Goal: Use online tool/utility: Utilize a website feature to perform a specific function

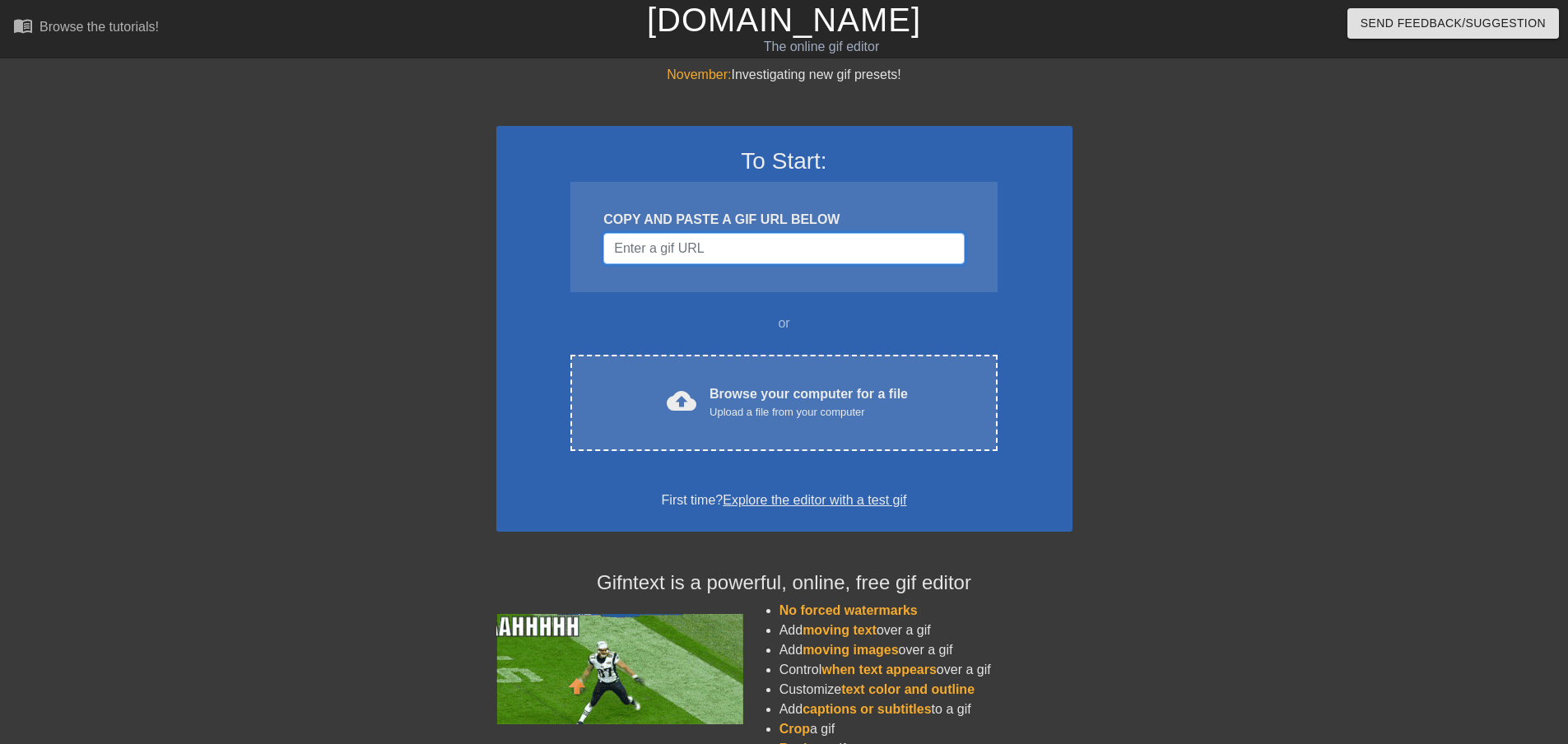
click at [709, 252] on input "Username" at bounding box center [784, 248] width 361 height 32
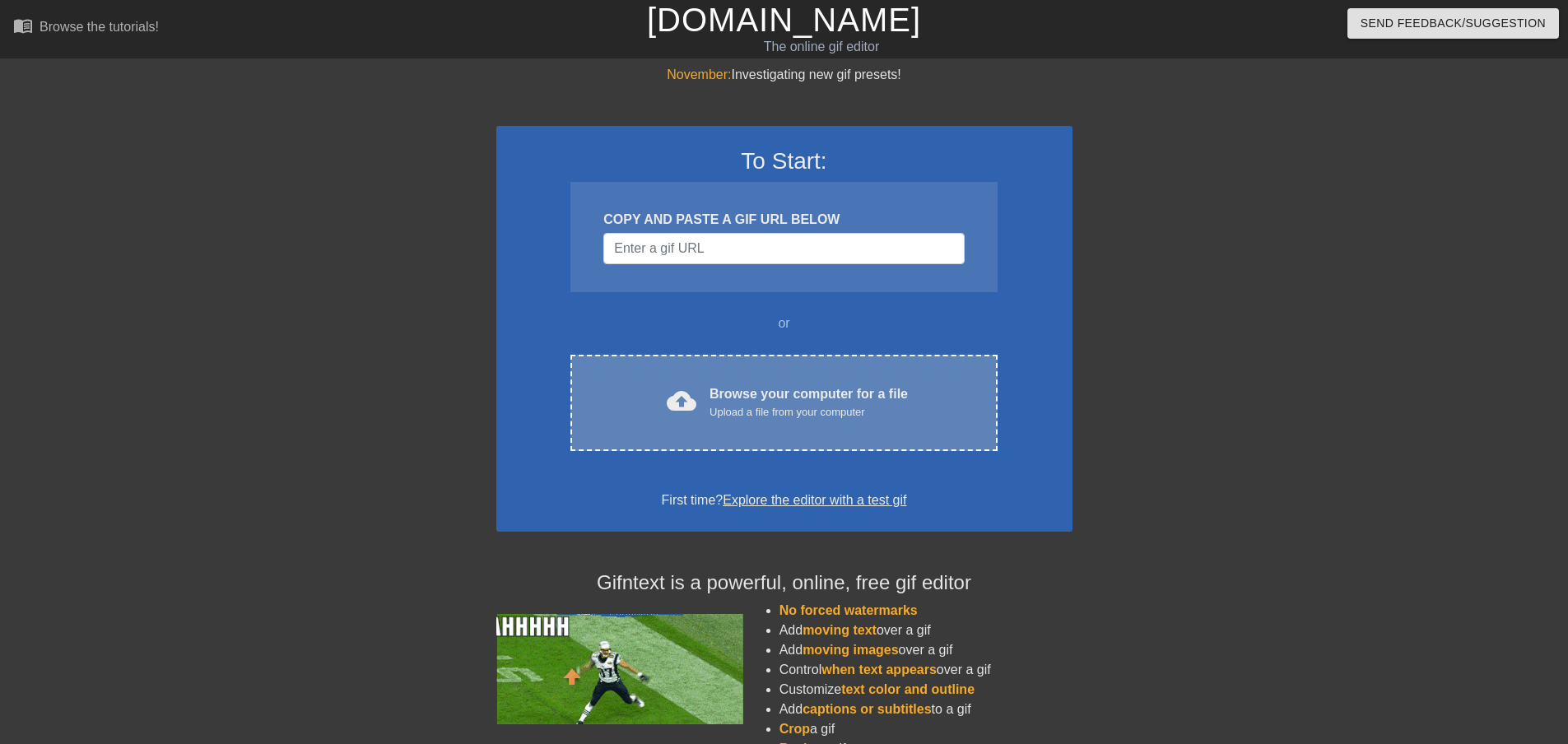
click at [752, 404] on div "Upload a file from your computer" at bounding box center [808, 412] width 199 height 16
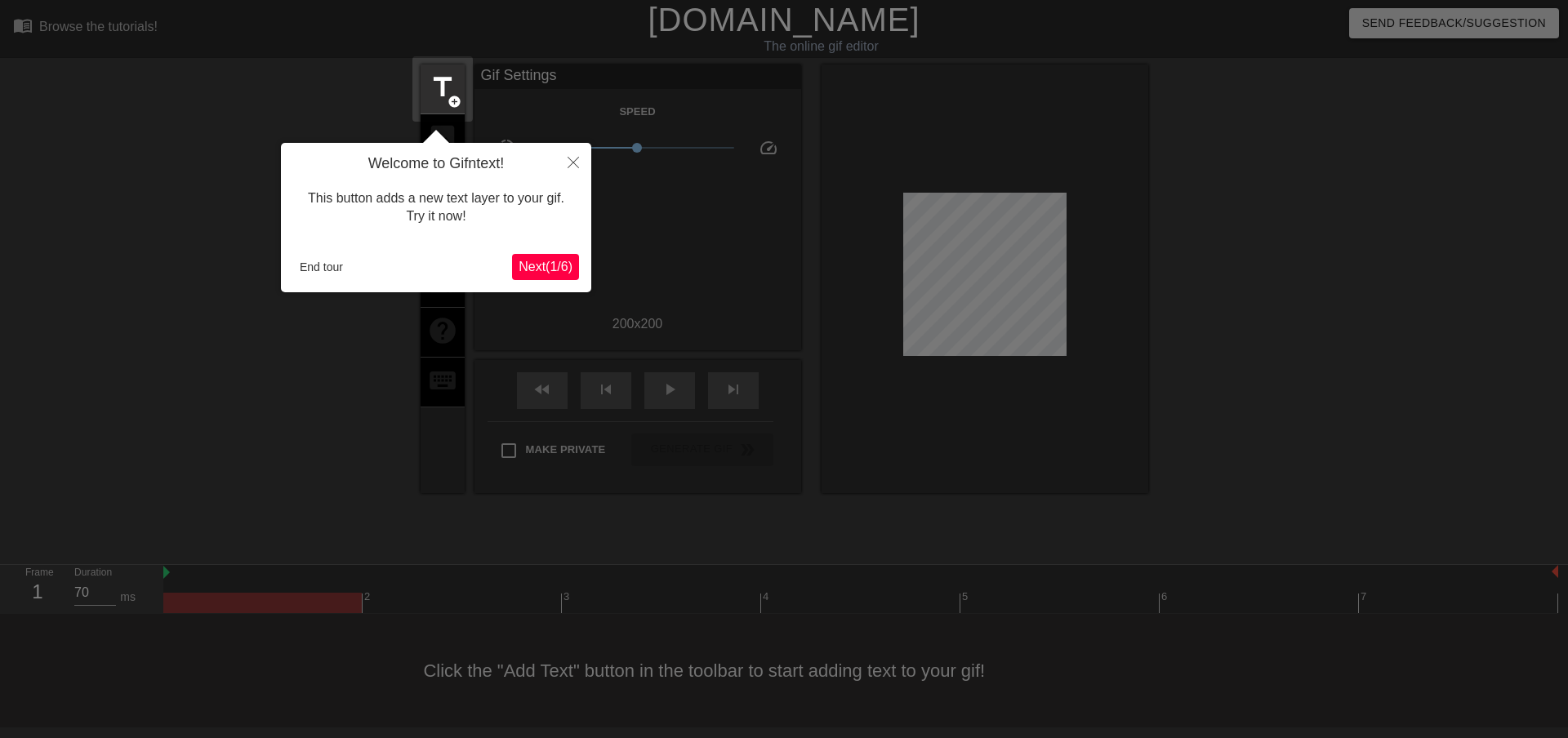
click at [533, 267] on span "Next ( 1 / 6 )" at bounding box center [546, 266] width 54 height 14
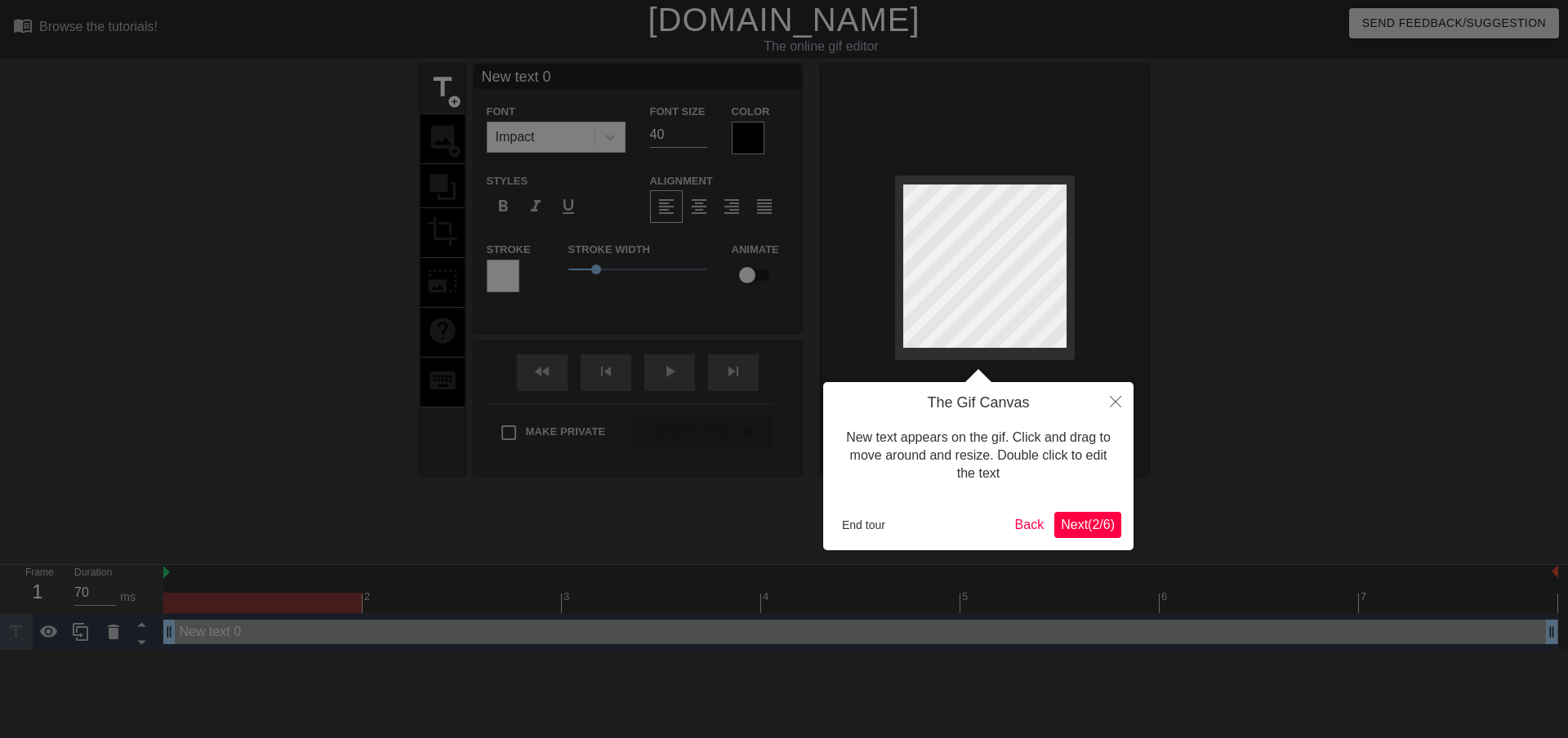
click at [1110, 531] on span "Next ( 2 / 6 )" at bounding box center [1088, 524] width 54 height 14
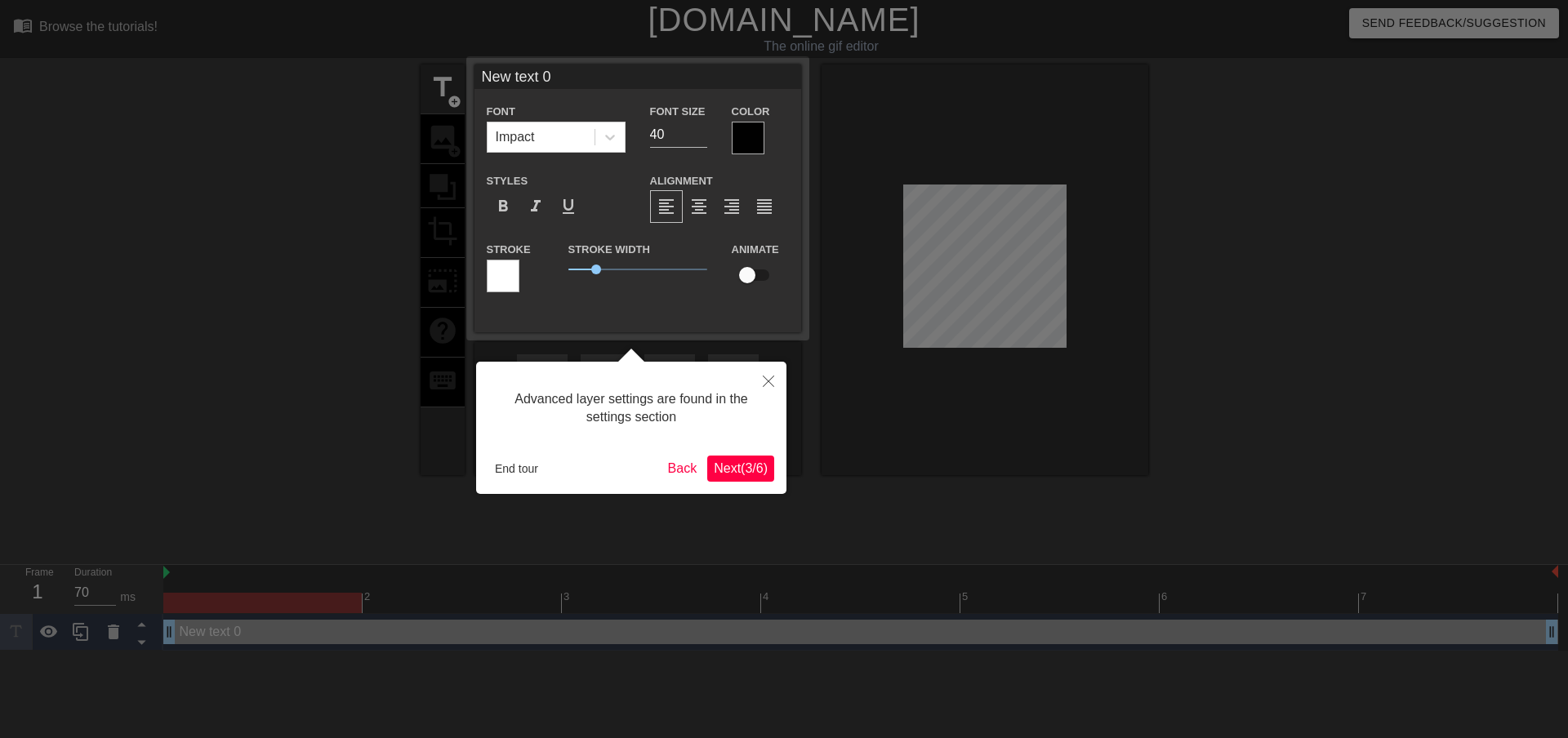
click at [741, 462] on span "Next ( 3 / 6 )" at bounding box center [741, 468] width 54 height 14
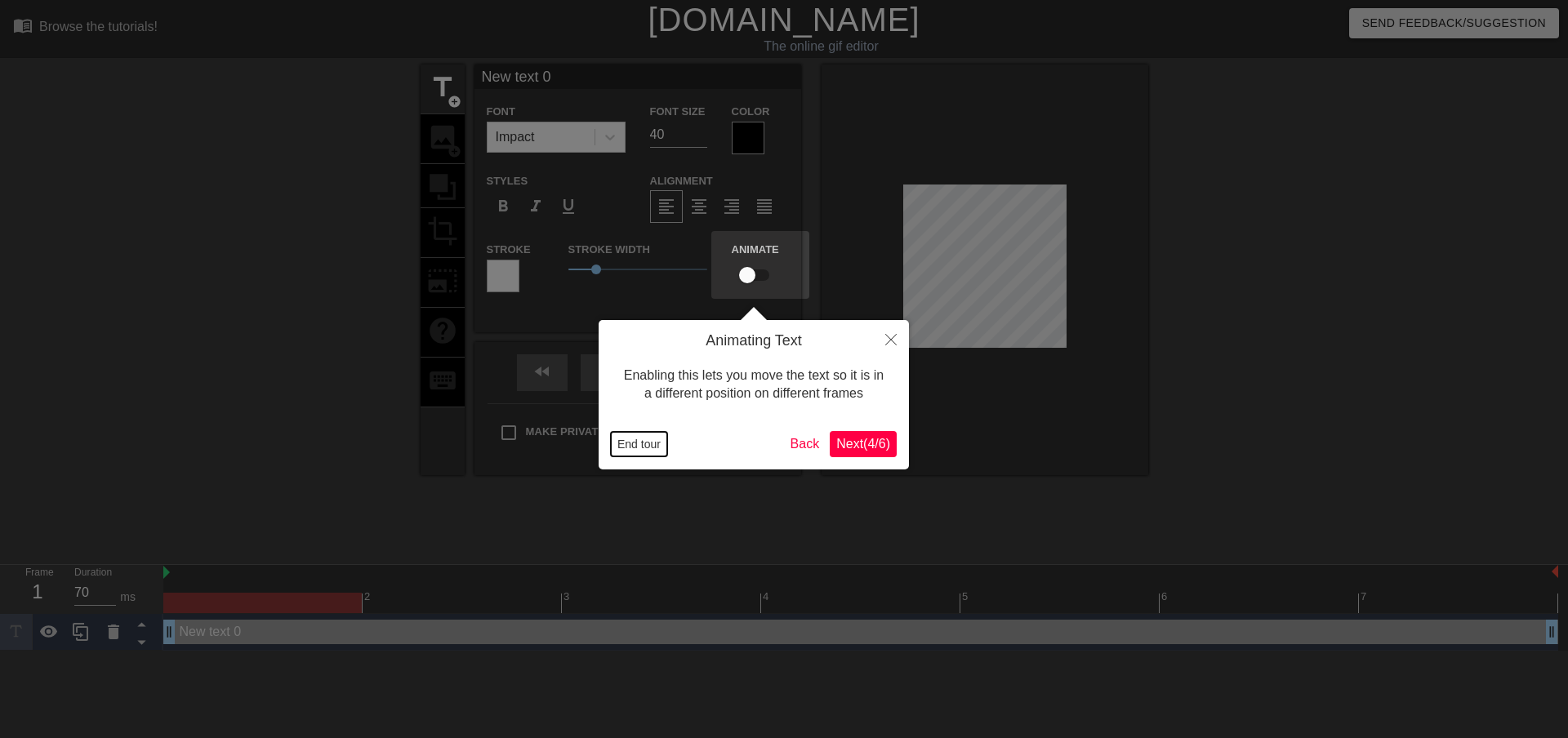
click at [656, 439] on button "End tour" at bounding box center [639, 444] width 57 height 25
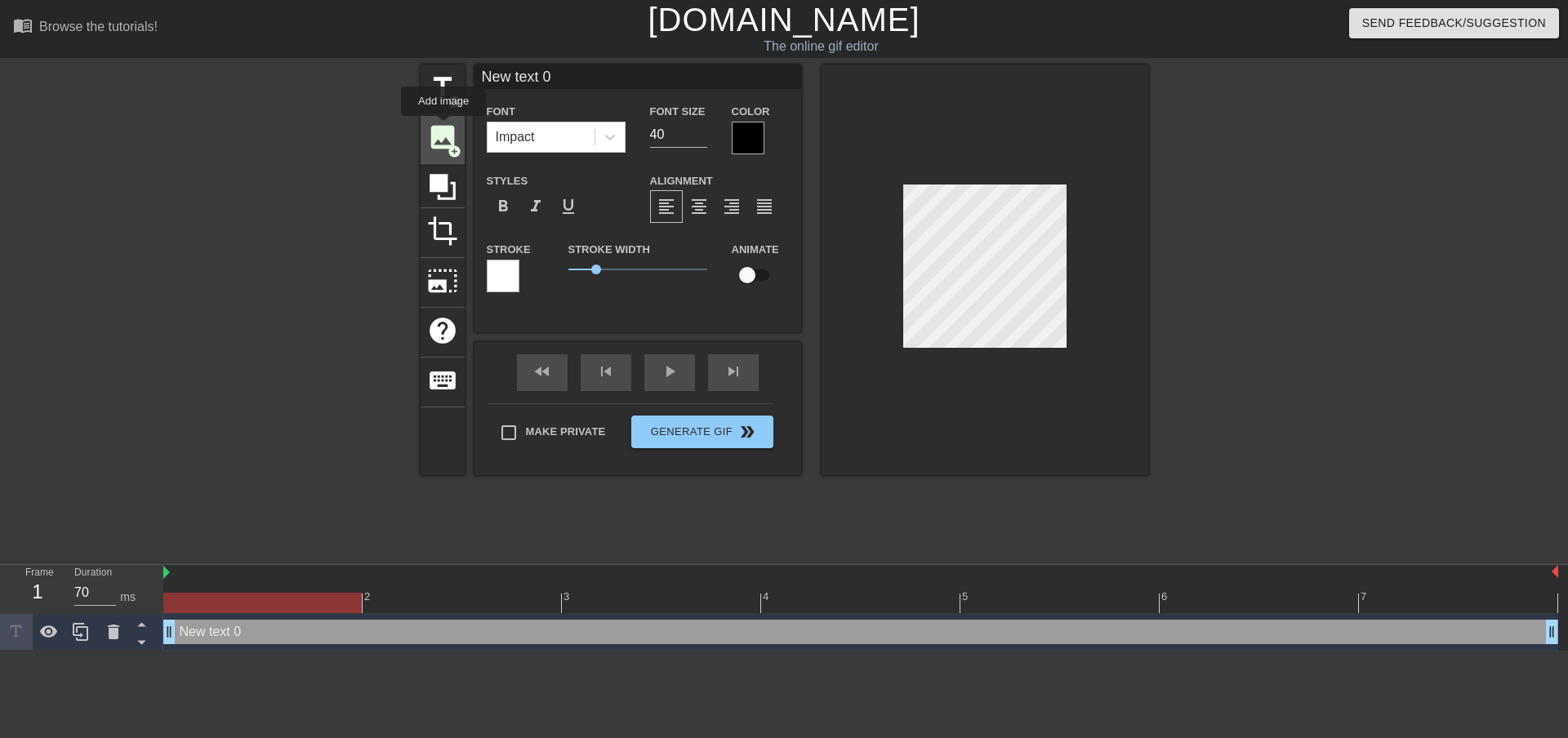
click at [443, 128] on span "image" at bounding box center [442, 137] width 31 height 31
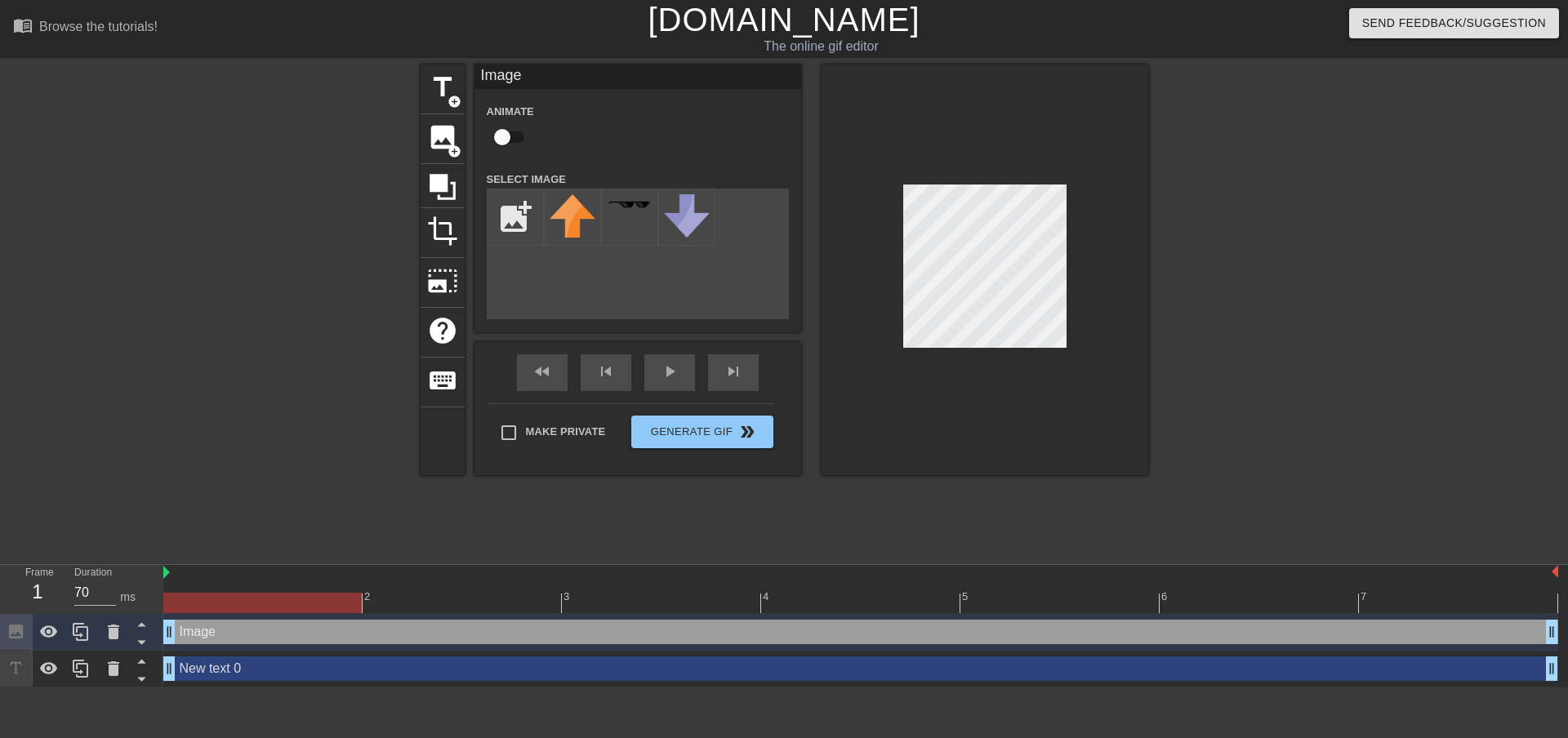
click at [232, 646] on div "Image drag_handle drag_handle" at bounding box center [860, 631] width 1395 height 36
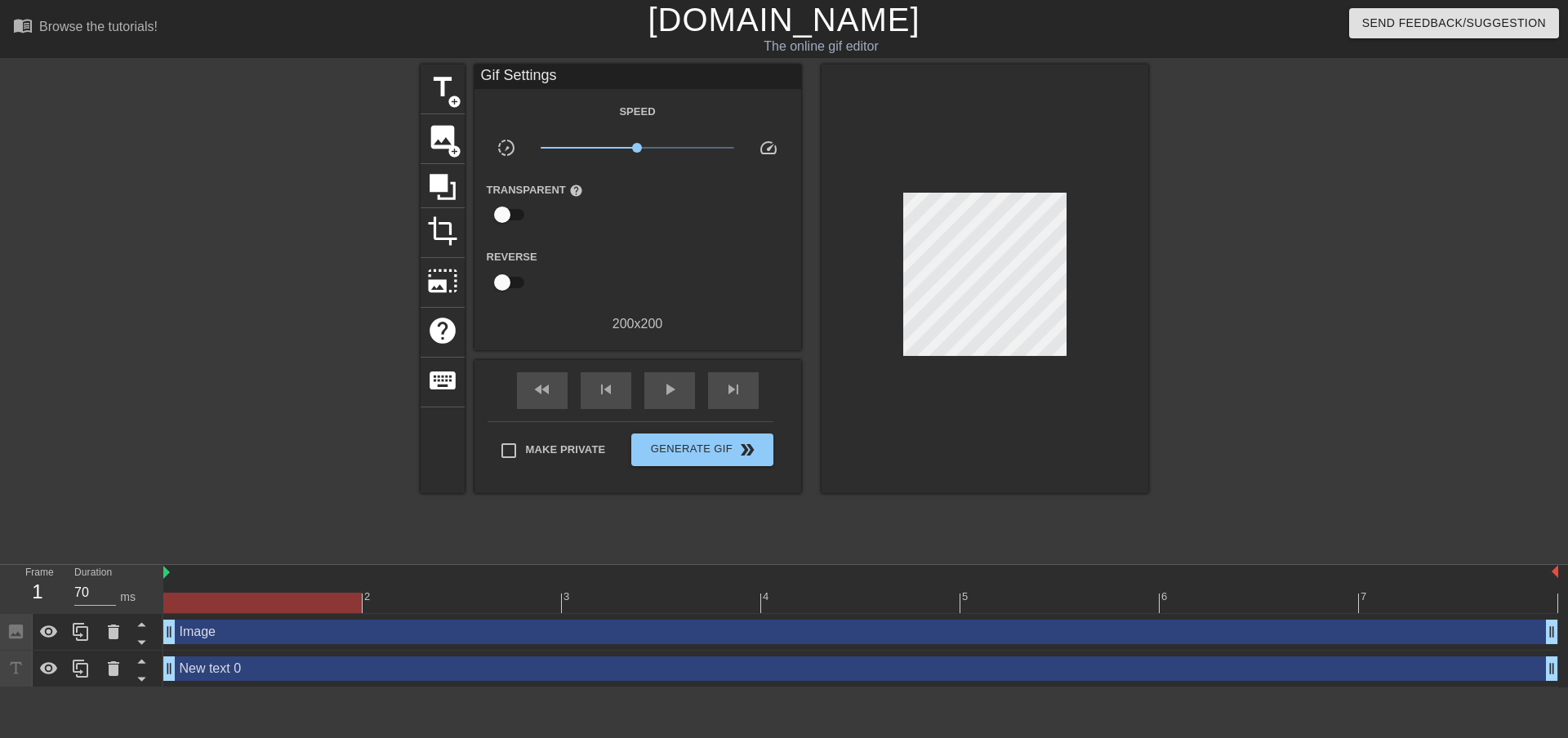
click at [240, 638] on div "Image drag_handle drag_handle" at bounding box center [860, 631] width 1395 height 25
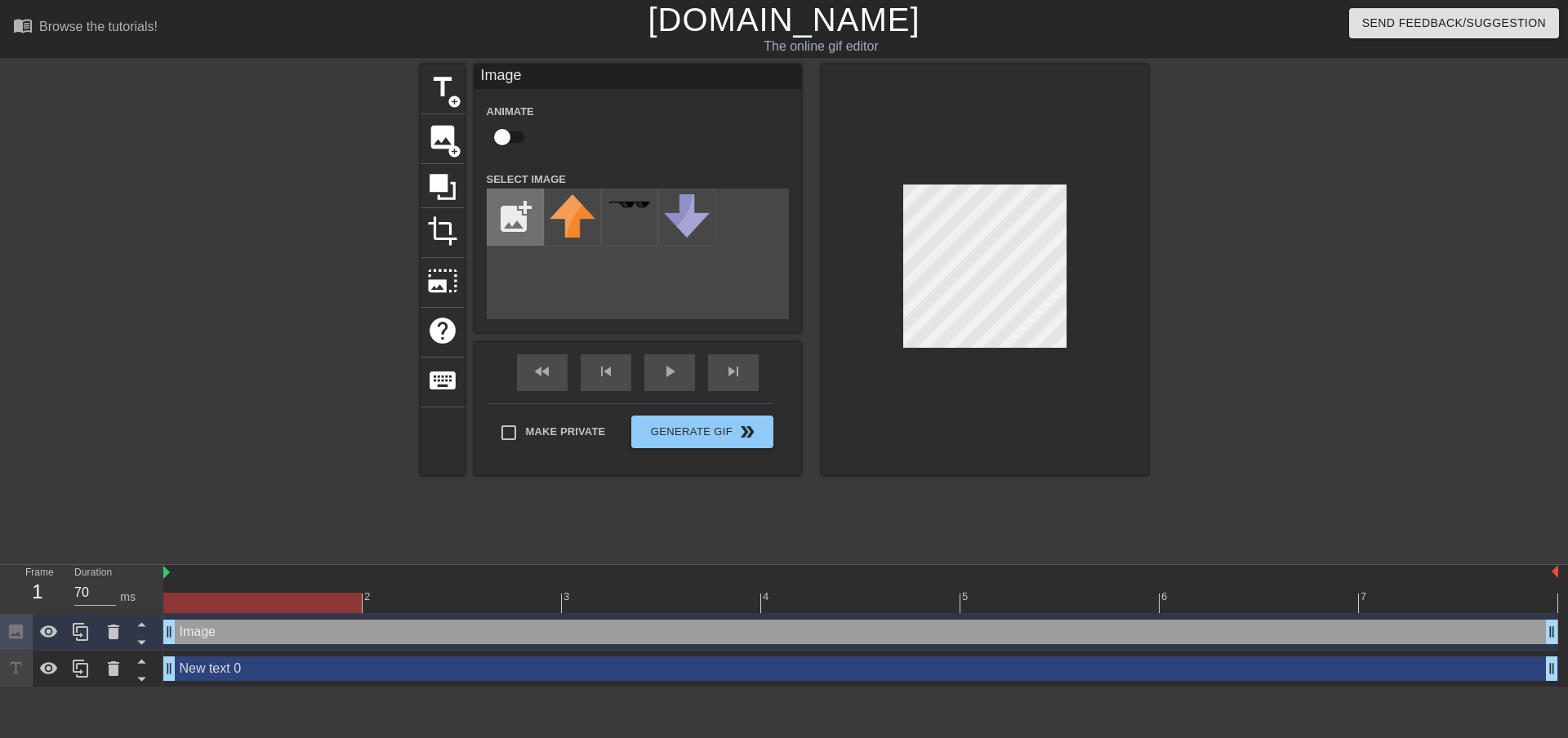
click at [513, 213] on input "file" at bounding box center [515, 217] width 56 height 56
click at [508, 220] on input "file" at bounding box center [515, 217] width 56 height 56
type input "C:\fakepath\ASDASD-removebg-preview.png"
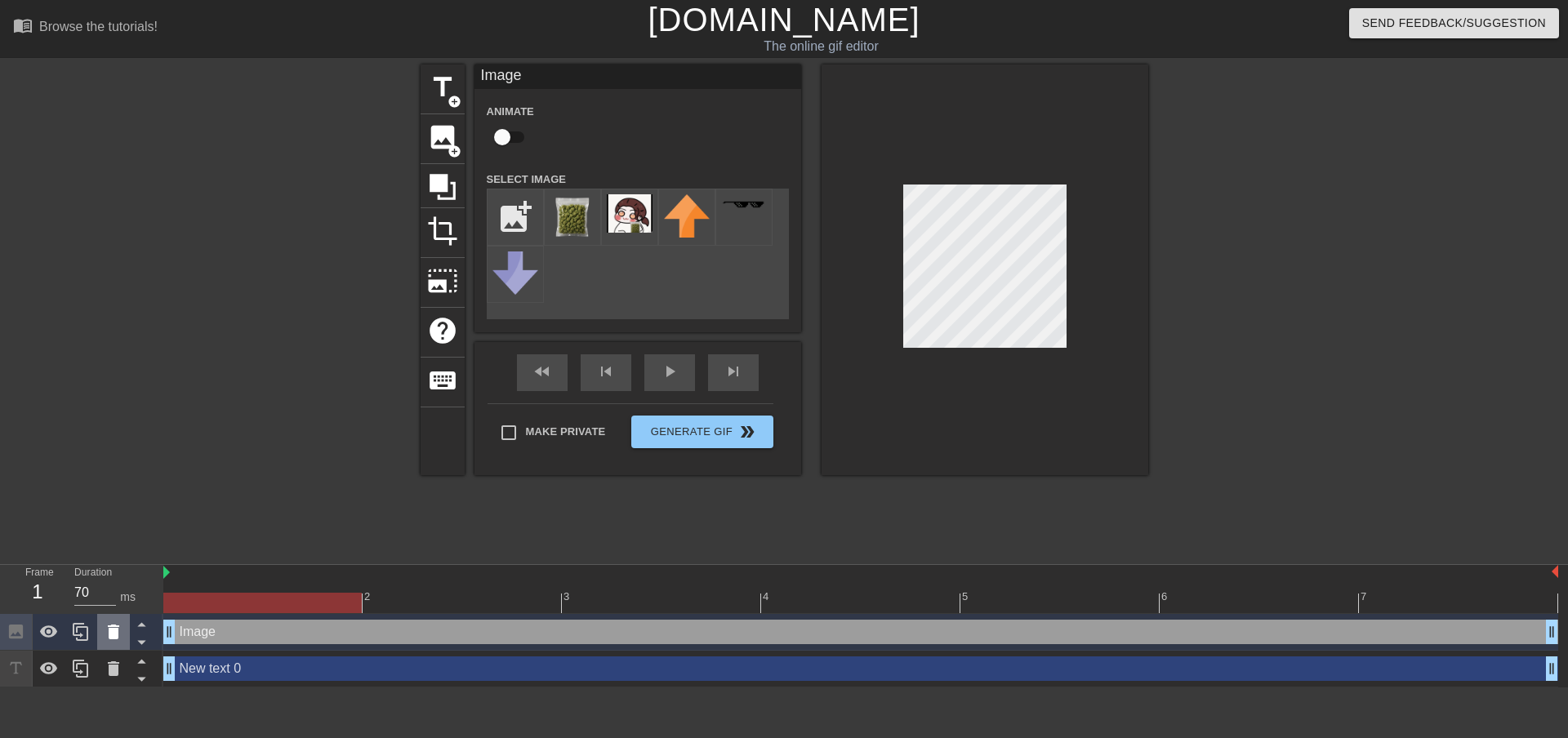
click at [113, 625] on icon at bounding box center [113, 631] width 19 height 19
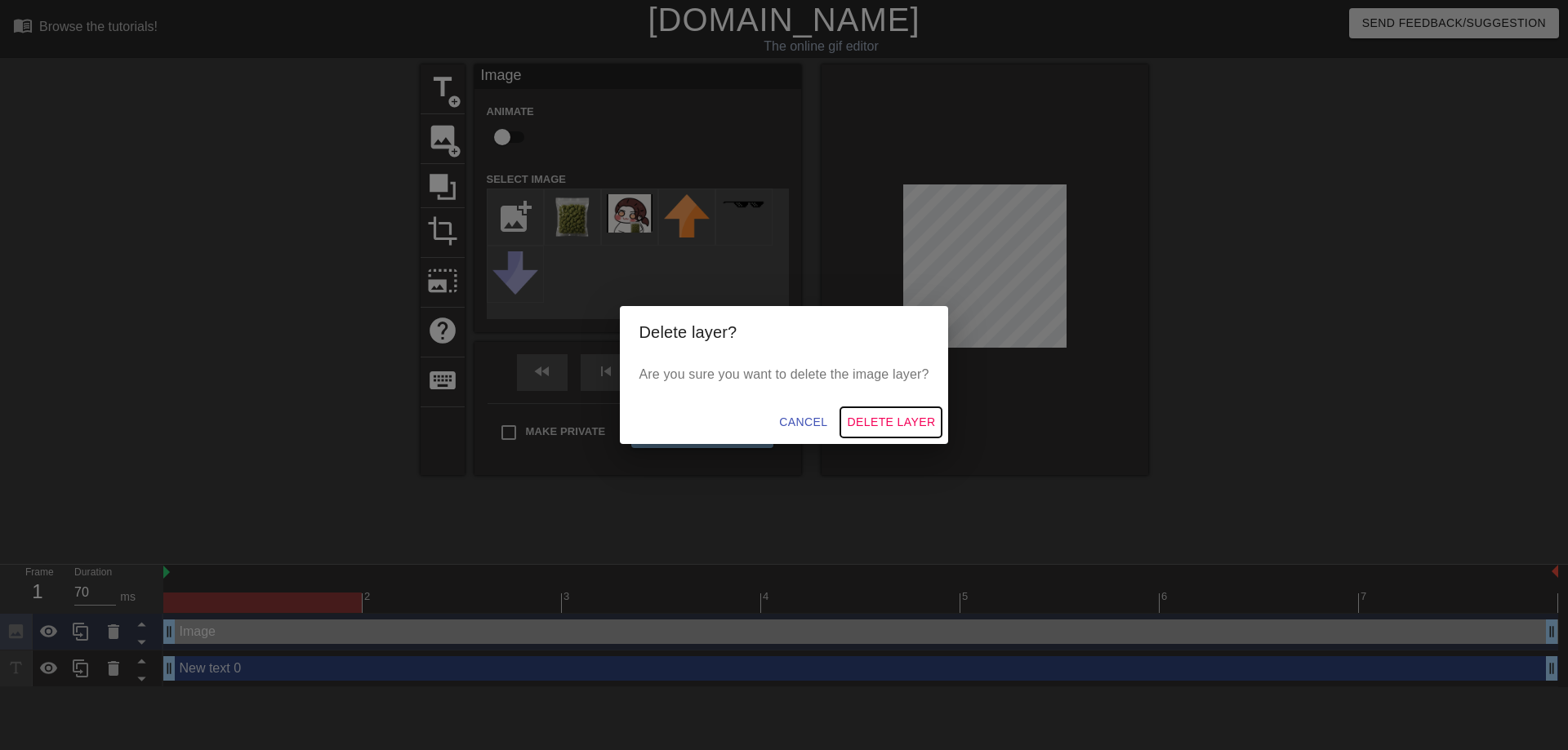
click at [888, 427] on span "Delete Layer" at bounding box center [891, 423] width 88 height 20
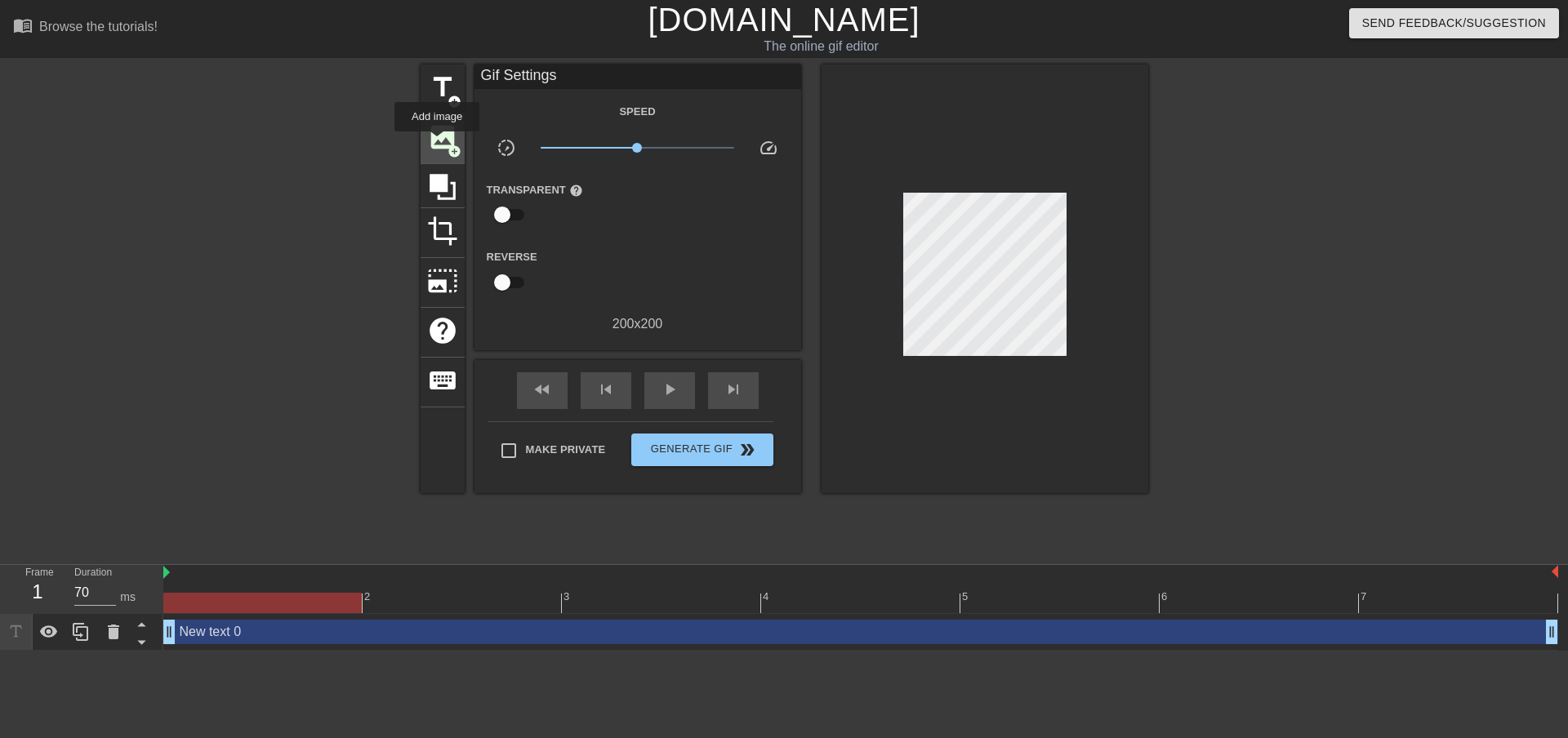
click at [437, 143] on span "image" at bounding box center [442, 137] width 31 height 31
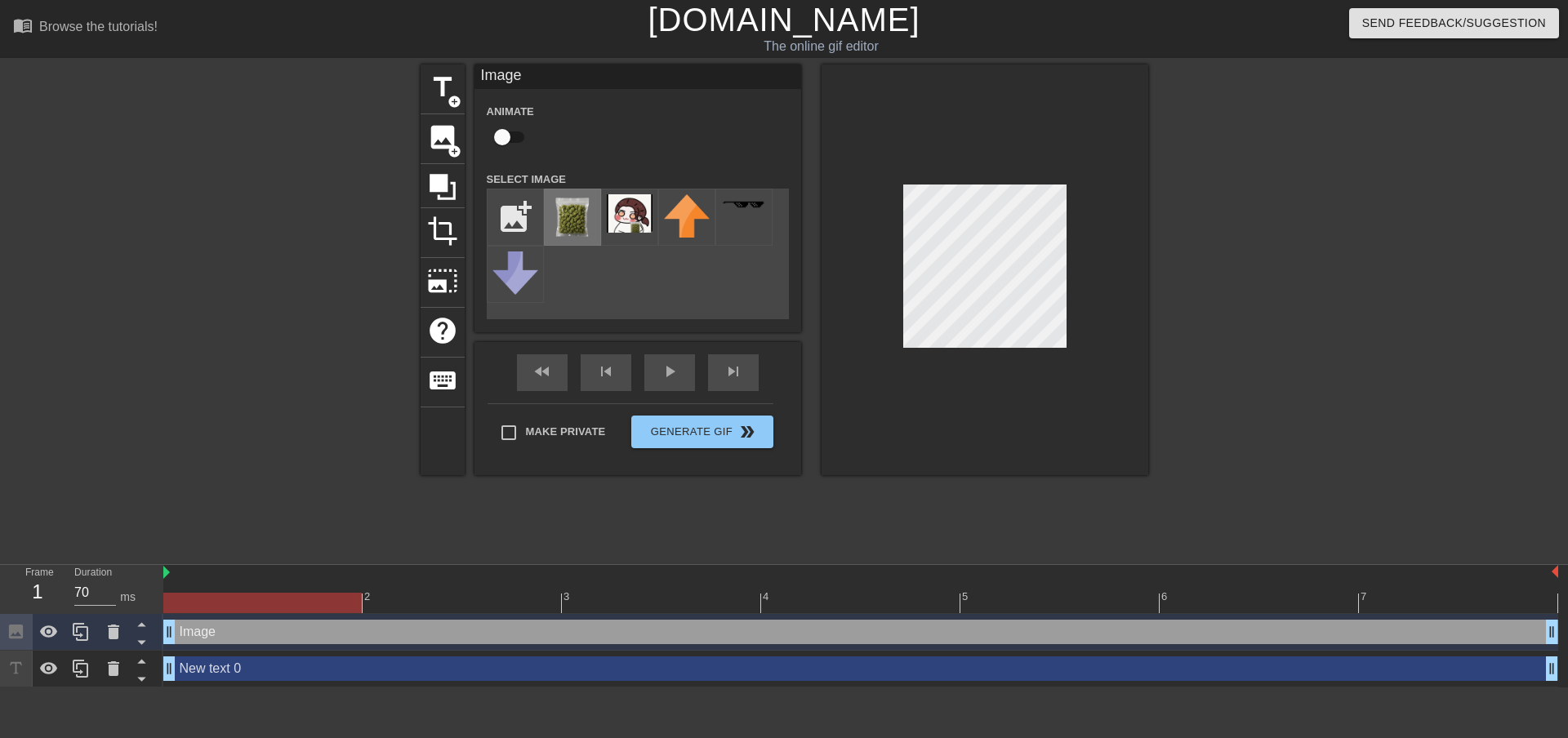
click at [564, 220] on img at bounding box center [573, 217] width 46 height 46
click at [1094, 235] on div at bounding box center [984, 270] width 326 height 411
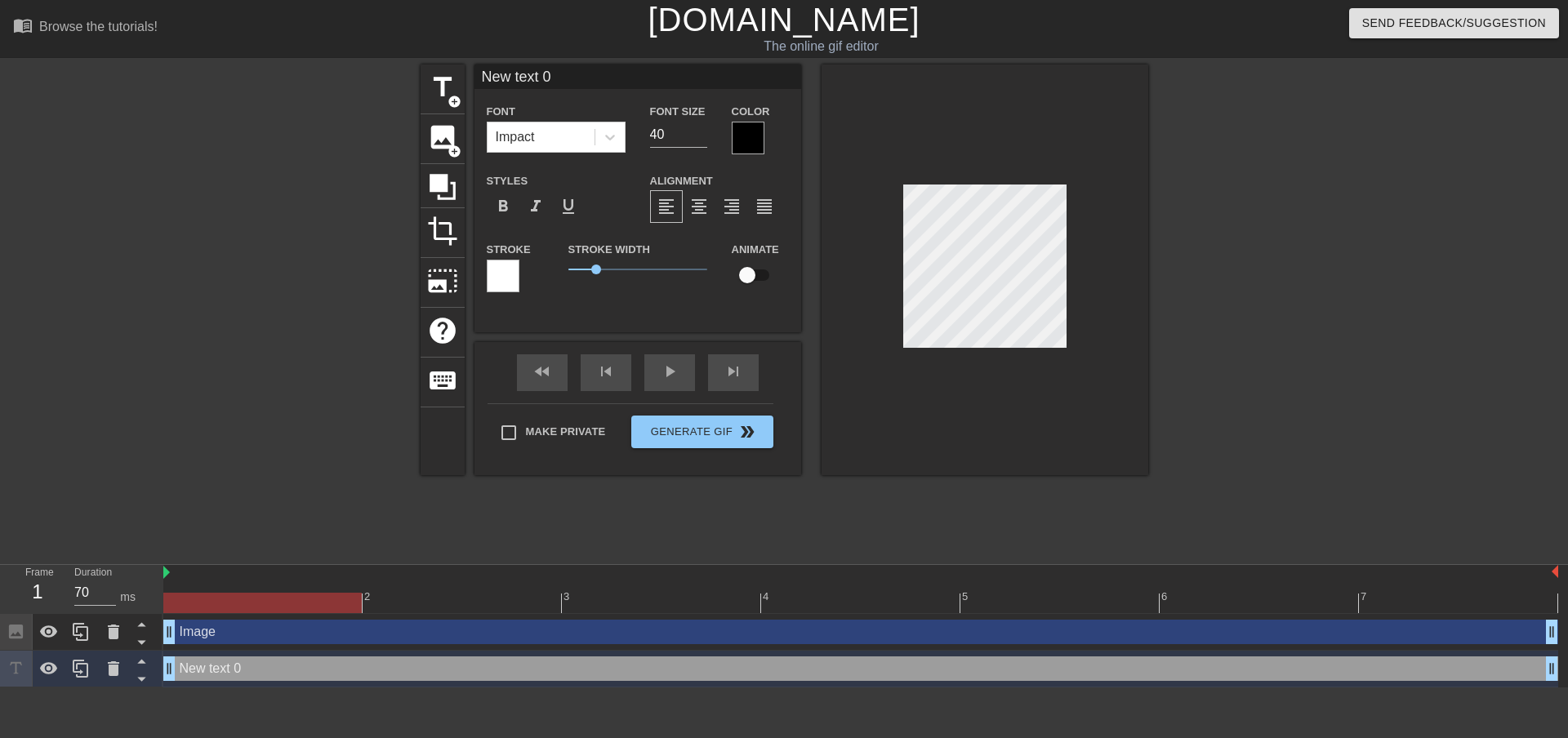
drag, startPoint x: 352, startPoint y: 602, endPoint x: 236, endPoint y: 604, distance: 116.0
click at [236, 604] on div at bounding box center [262, 603] width 199 height 20
click at [114, 667] on icon at bounding box center [113, 668] width 12 height 14
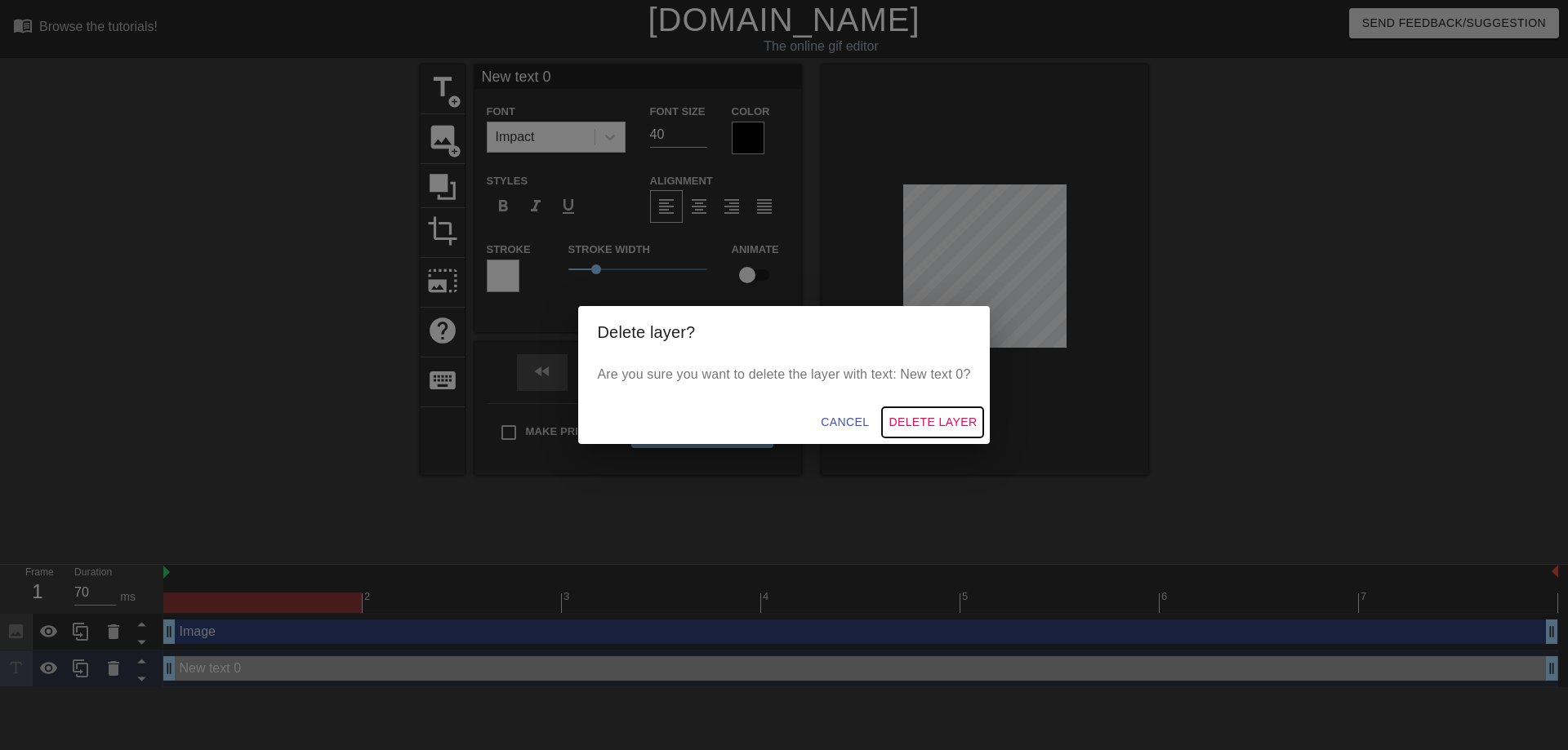
click at [925, 424] on span "Delete Layer" at bounding box center [932, 423] width 88 height 20
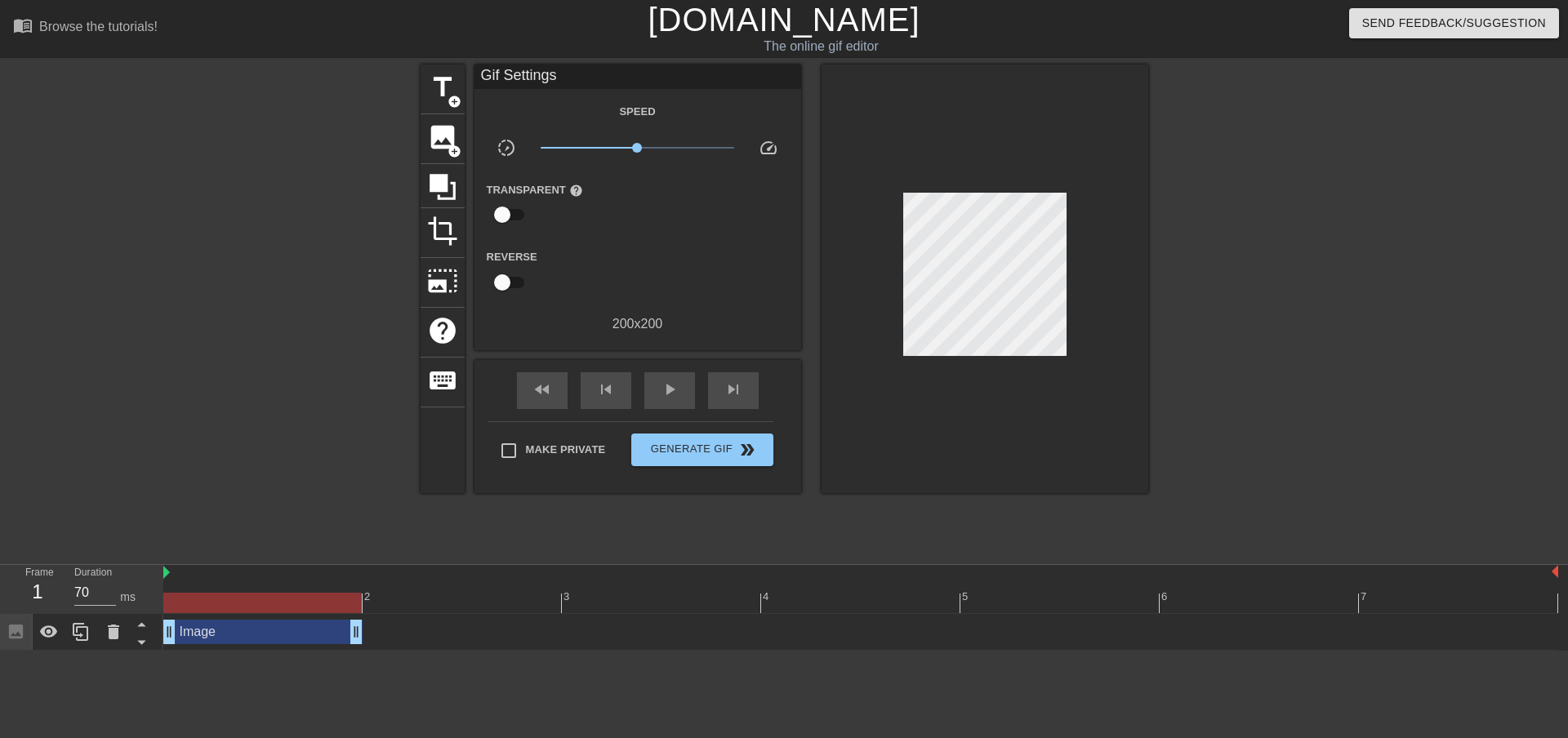
drag, startPoint x: 1550, startPoint y: 633, endPoint x: 205, endPoint y: 642, distance: 1345.0
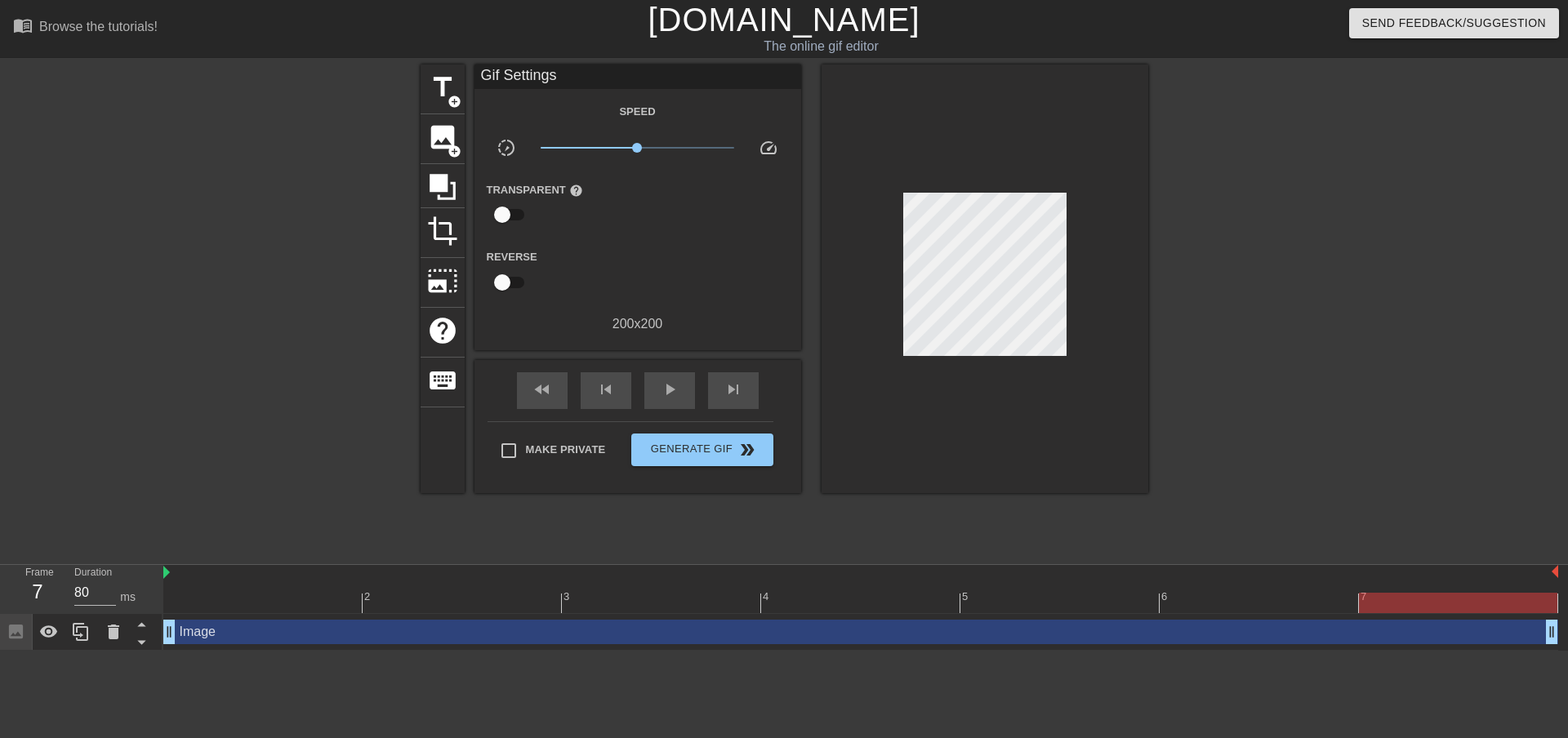
drag, startPoint x: 354, startPoint y: 637, endPoint x: 1567, endPoint y: 647, distance: 1213.0
click at [1554, 647] on div "Image drag_handle drag_handle" at bounding box center [865, 631] width 1405 height 36
click at [675, 386] on span "play_arrow" at bounding box center [669, 389] width 19 height 19
type input "70"
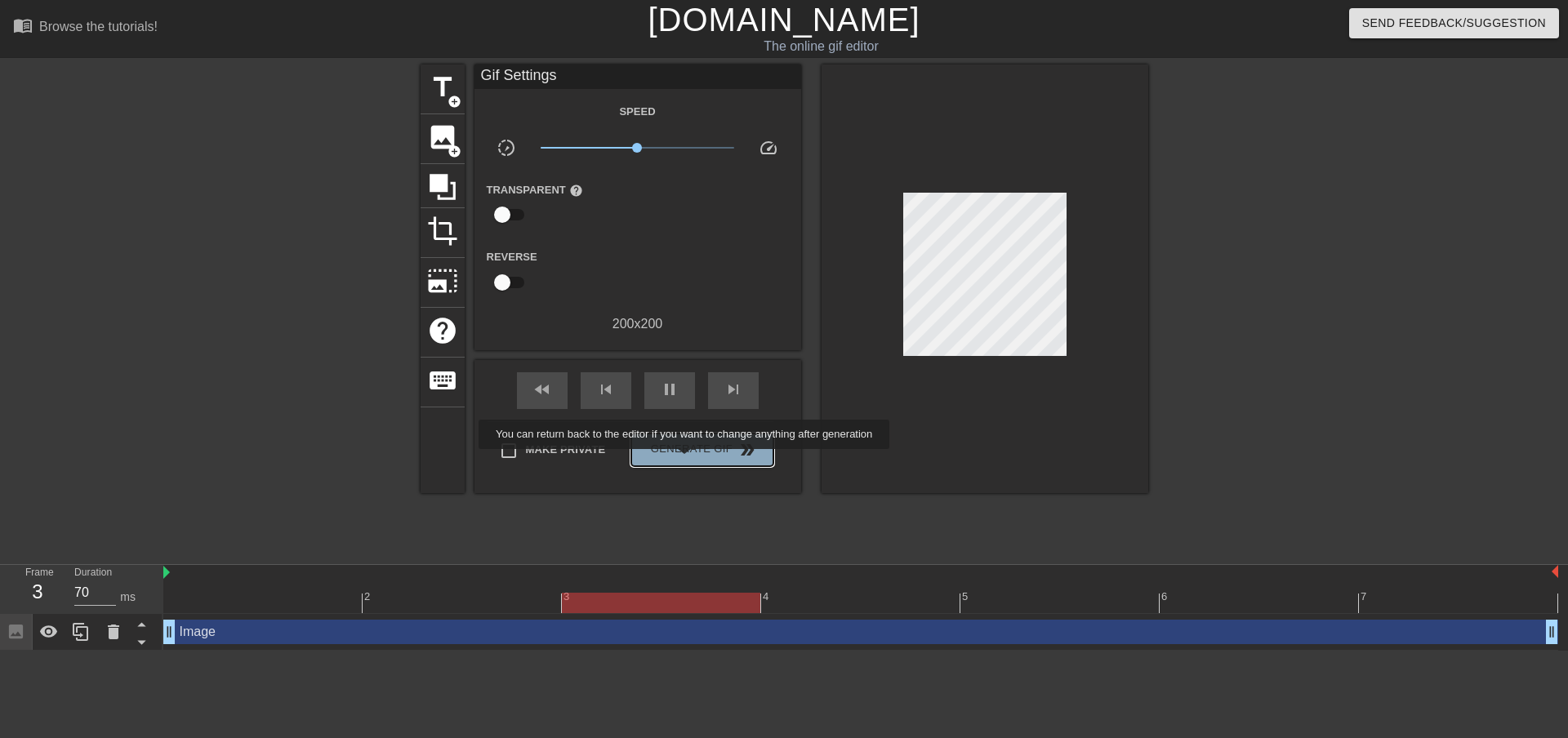
click at [686, 461] on button "Generate Gif double_arrow" at bounding box center [701, 450] width 141 height 33
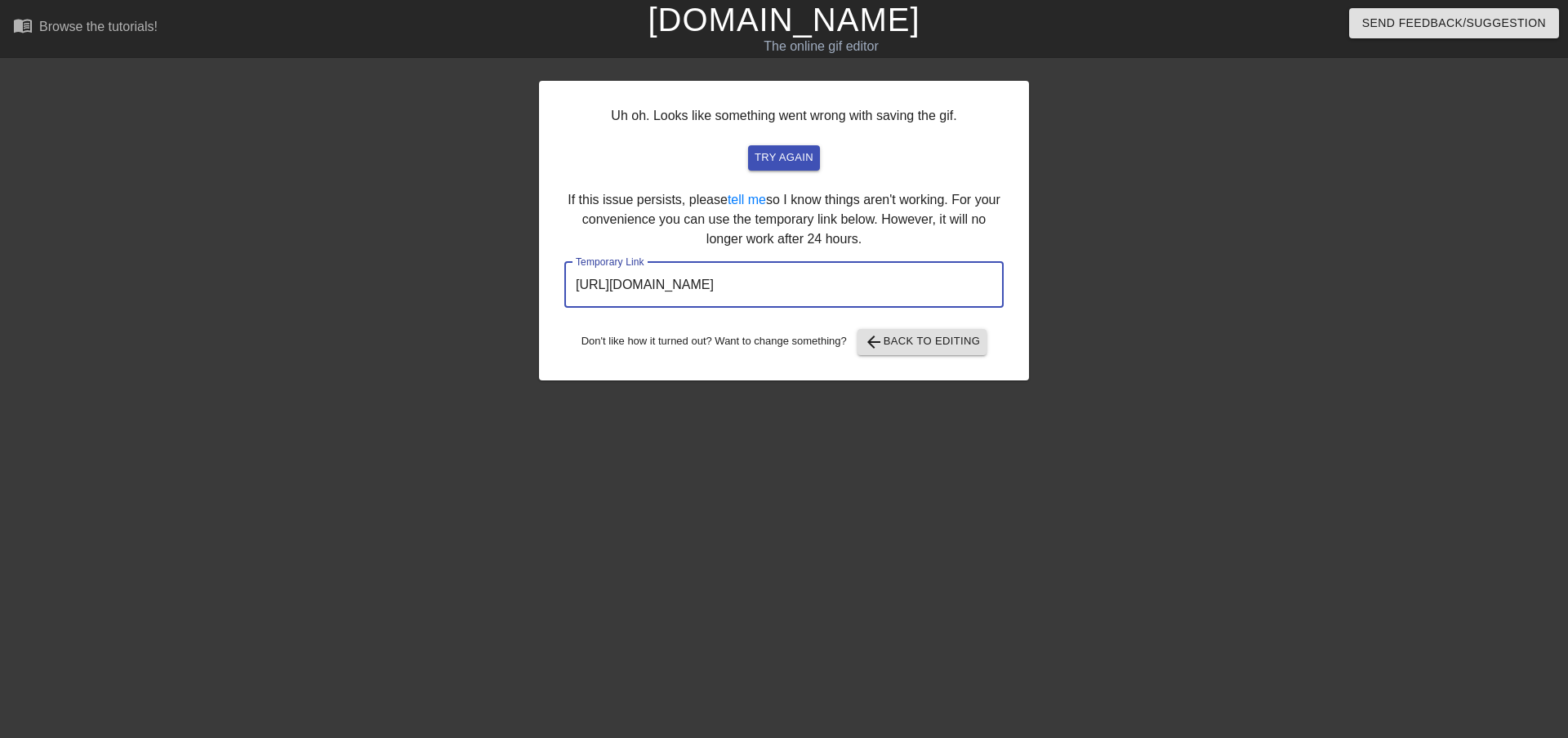
drag, startPoint x: 932, startPoint y: 288, endPoint x: 430, endPoint y: 318, distance: 502.9
click at [430, 318] on div "Uh oh. Looks like something went wrong with saving the gif. try again If this i…" at bounding box center [784, 309] width 1568 height 489
